Goal: Understand process/instructions

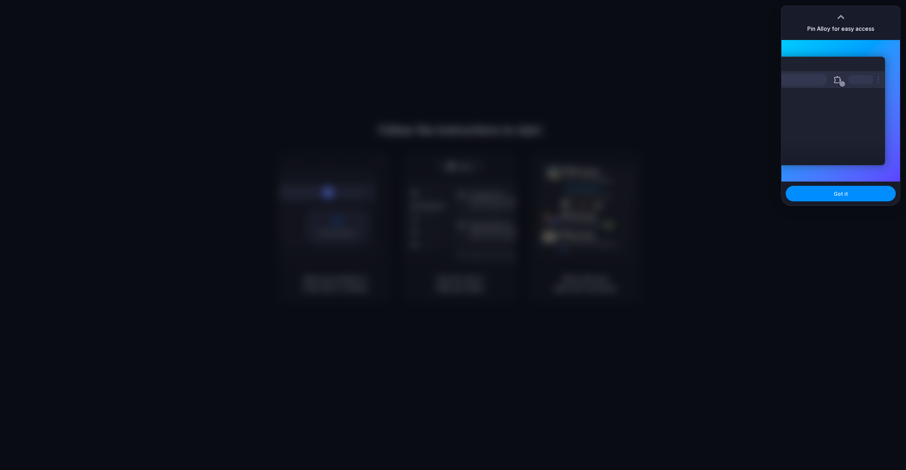
click at [778, 203] on div at bounding box center [453, 235] width 906 height 470
drag, startPoint x: 830, startPoint y: 116, endPoint x: 830, endPoint y: 128, distance: 11.7
click at [830, 116] on div "Extensions Alloy · AI Prototyping for..." at bounding box center [831, 111] width 107 height 109
click at [828, 194] on button "Got it" at bounding box center [840, 194] width 110 height 16
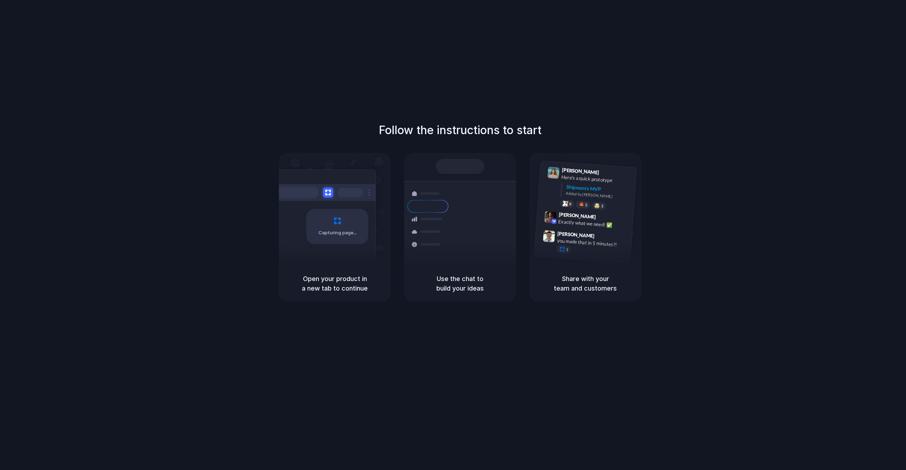
click at [323, 243] on div "Capturing page" at bounding box center [337, 226] width 62 height 35
click at [330, 222] on div "Capturing page" at bounding box center [337, 226] width 62 height 35
click at [273, 222] on div "Follow the instructions to start Capturing page Open your product in a new tab …" at bounding box center [460, 212] width 906 height 180
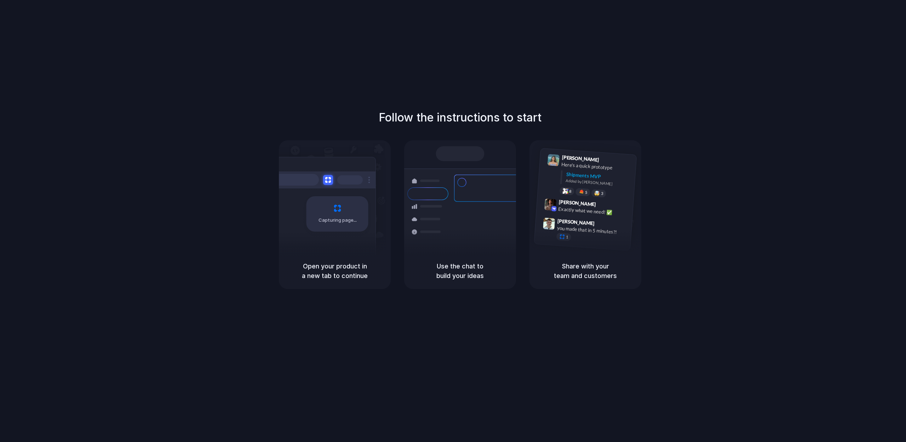
click at [38, 148] on div "Follow the instructions to start Capturing page Open your product in a new tab …" at bounding box center [460, 199] width 906 height 180
click at [477, 371] on div "Follow the instructions to start Capturing page Open your product in a new tab …" at bounding box center [460, 228] width 920 height 456
click at [472, 145] on div "Shipments Container from [GEOGRAPHIC_DATA] 40ft • ETA [DATE] • In transit Expre…" at bounding box center [460, 196] width 112 height 113
click at [468, 238] on div "Bulk order processing 8 pallets • Warehouse B • Packed" at bounding box center [502, 248] width 96 height 21
click at [345, 170] on div "Capturing page" at bounding box center [322, 211] width 107 height 109
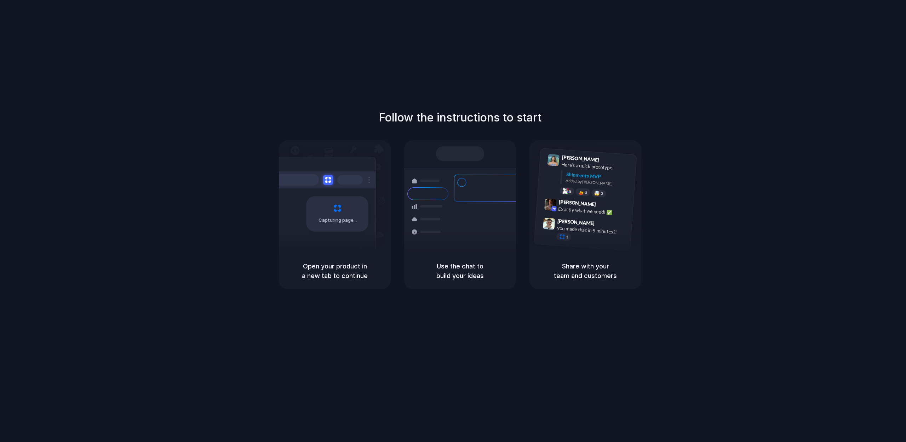
click at [334, 162] on div "Capturing page" at bounding box center [322, 211] width 107 height 109
drag, startPoint x: 491, startPoint y: 142, endPoint x: 478, endPoint y: 145, distance: 13.1
click at [490, 142] on div "Follow the instructions to start Capturing page Open your product in a new tab …" at bounding box center [460, 199] width 906 height 180
click at [467, 150] on div at bounding box center [460, 153] width 48 height 15
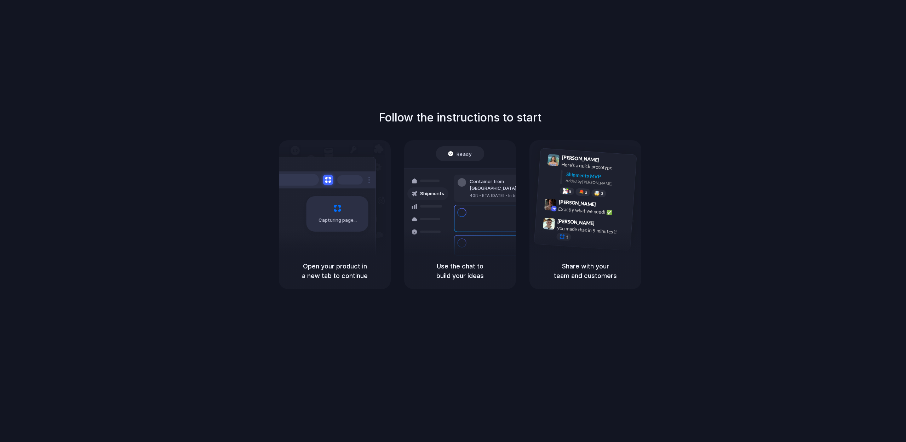
click at [304, 303] on div "Follow the instructions to start Capturing page Open your product in a new tab …" at bounding box center [460, 228] width 920 height 456
click at [307, 227] on div "Capturing page" at bounding box center [337, 213] width 62 height 35
drag, startPoint x: 301, startPoint y: 214, endPoint x: 368, endPoint y: 247, distance: 74.5
click at [368, 247] on div "Capturing page" at bounding box center [322, 211] width 107 height 109
click at [614, 237] on div "[PERSON_NAME] 9:47 AM you made that in 5 minutes?! 1" at bounding box center [590, 231] width 74 height 27
